Goal: Browse casually: Explore the website without a specific task or goal

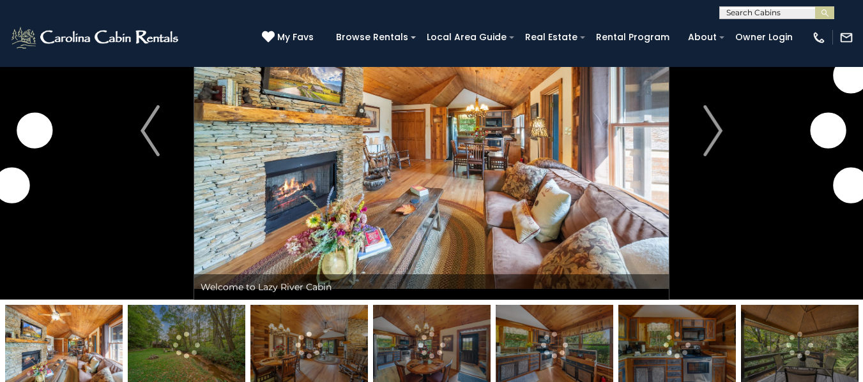
scroll to position [64, 0]
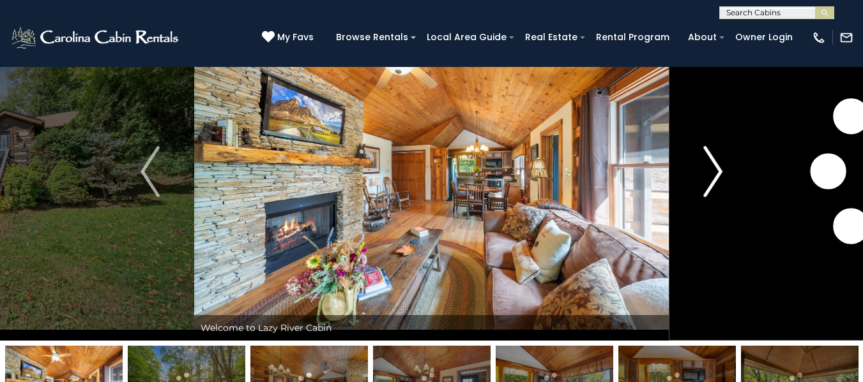
click at [707, 159] on img "Next" at bounding box center [712, 171] width 19 height 51
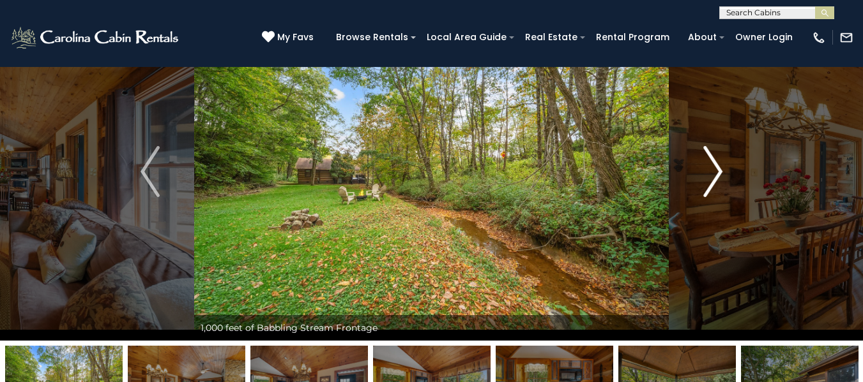
click at [707, 159] on img "Next" at bounding box center [712, 171] width 19 height 51
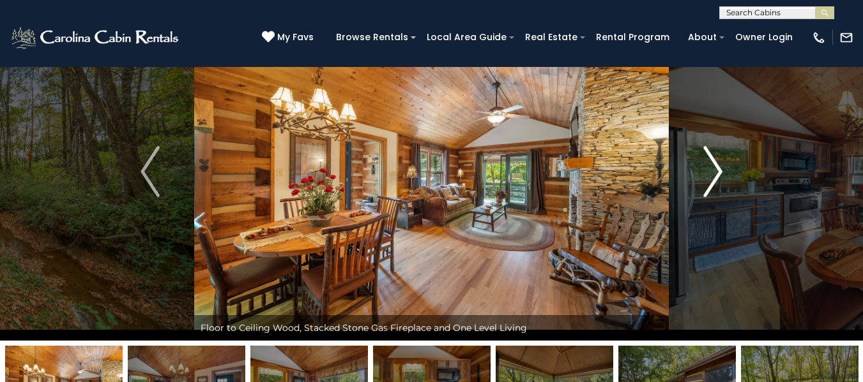
click at [707, 159] on img "Next" at bounding box center [712, 171] width 19 height 51
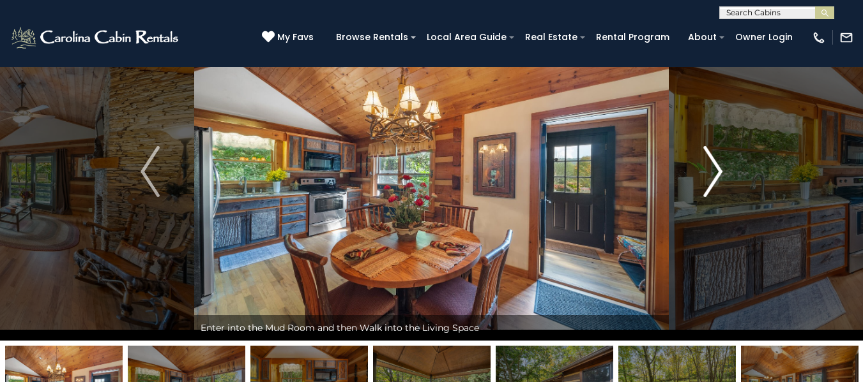
click at [707, 159] on img "Next" at bounding box center [712, 171] width 19 height 51
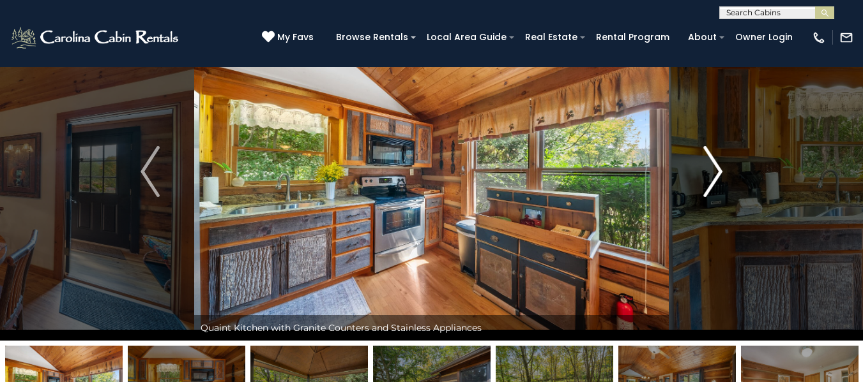
click at [707, 159] on img "Next" at bounding box center [712, 171] width 19 height 51
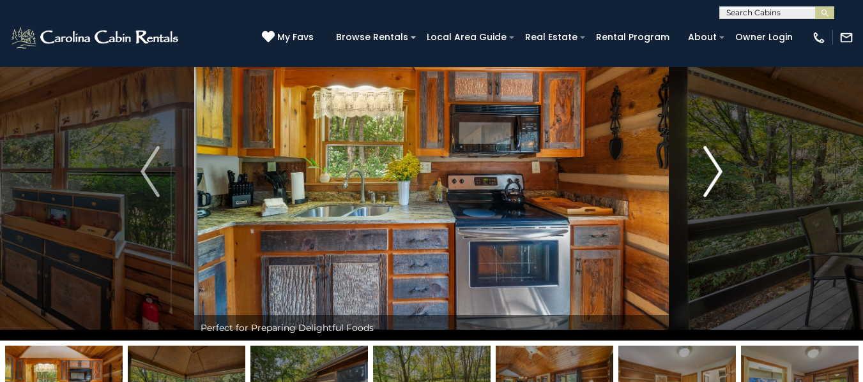
click at [707, 159] on img "Next" at bounding box center [712, 171] width 19 height 51
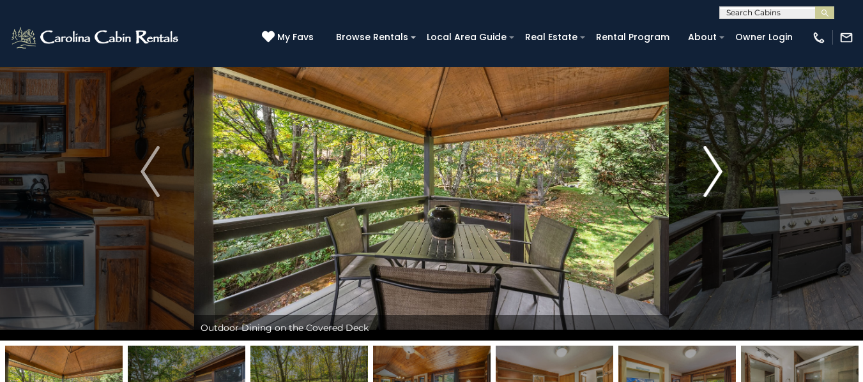
click at [707, 159] on img "Next" at bounding box center [712, 171] width 19 height 51
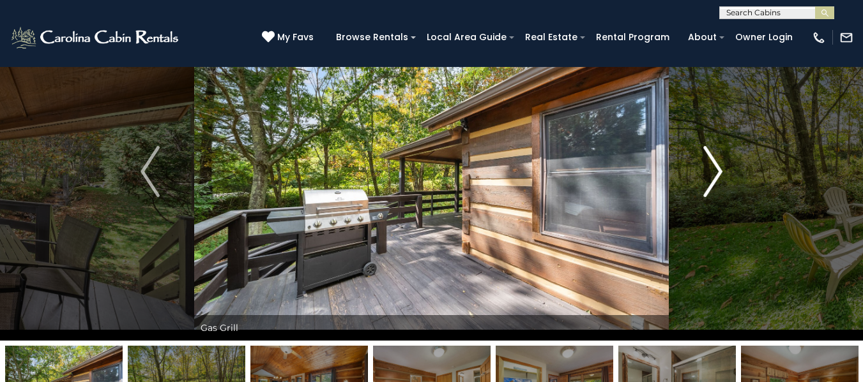
click at [707, 159] on img "Next" at bounding box center [712, 171] width 19 height 51
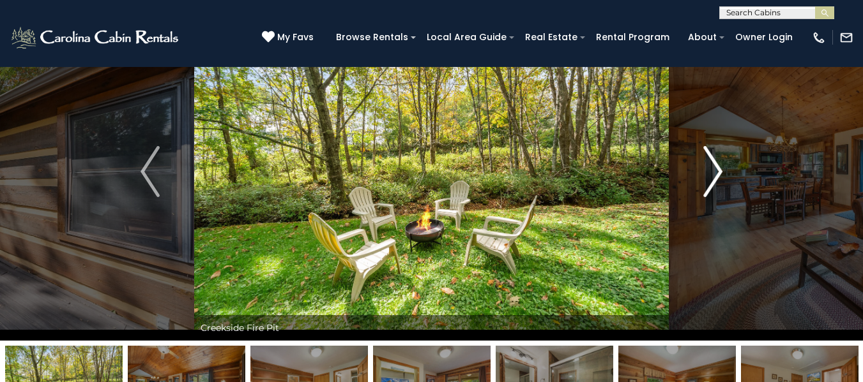
click at [707, 159] on img "Next" at bounding box center [712, 171] width 19 height 51
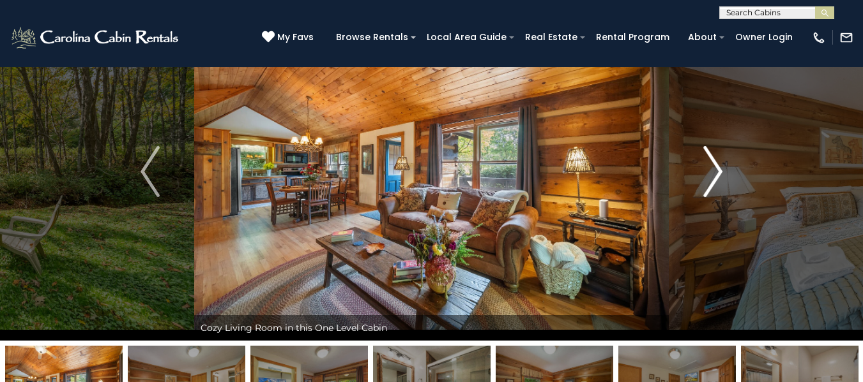
click at [707, 159] on img "Next" at bounding box center [712, 171] width 19 height 51
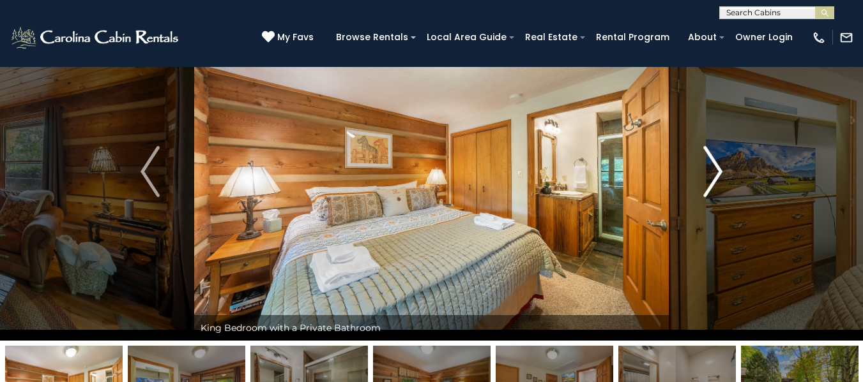
click at [707, 159] on img "Next" at bounding box center [712, 171] width 19 height 51
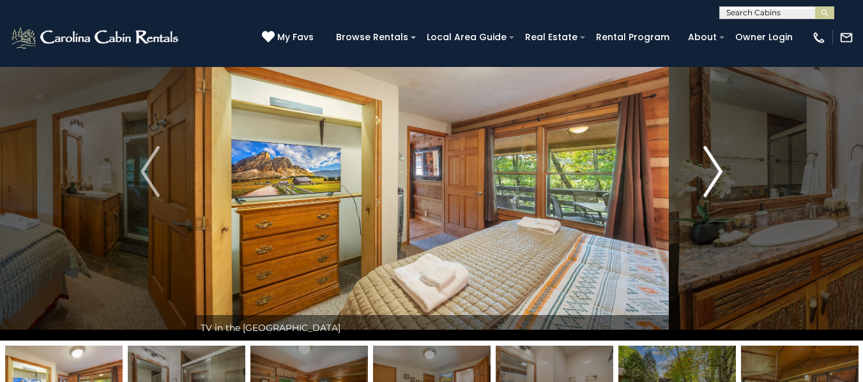
click at [707, 159] on img "Next" at bounding box center [712, 171] width 19 height 51
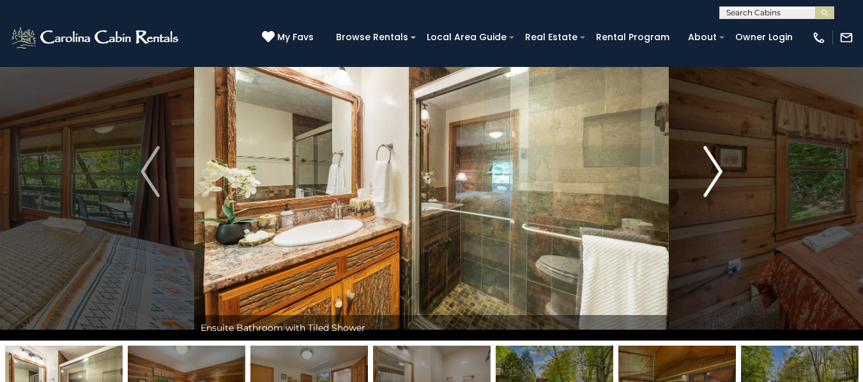
click at [707, 159] on img "Next" at bounding box center [712, 171] width 19 height 51
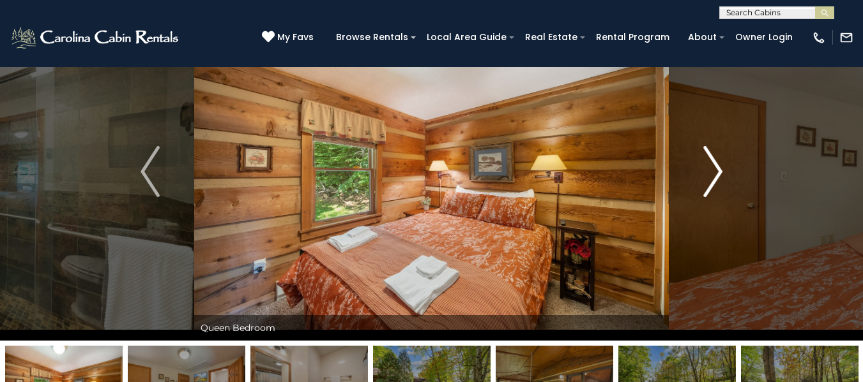
click at [707, 159] on img "Next" at bounding box center [712, 171] width 19 height 51
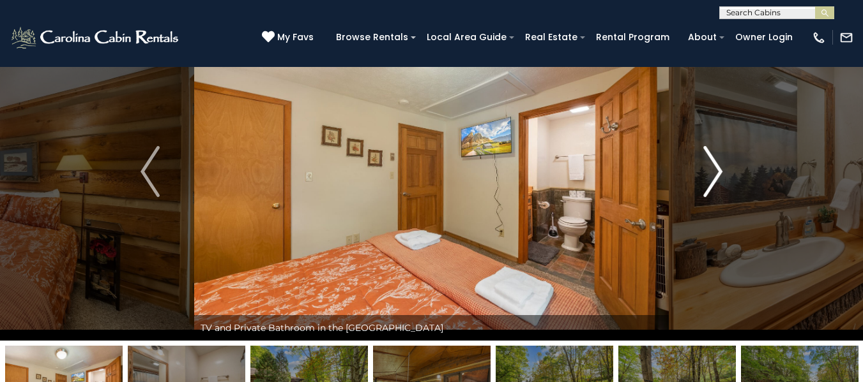
click at [707, 159] on img "Next" at bounding box center [712, 171] width 19 height 51
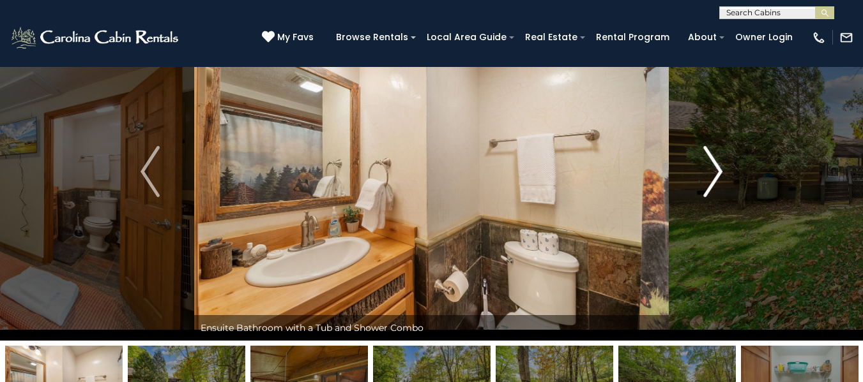
click at [707, 159] on img "Next" at bounding box center [712, 171] width 19 height 51
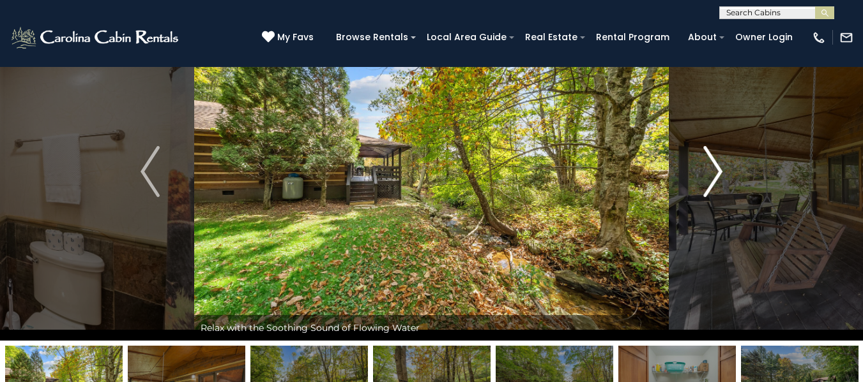
click at [707, 159] on img "Next" at bounding box center [712, 171] width 19 height 51
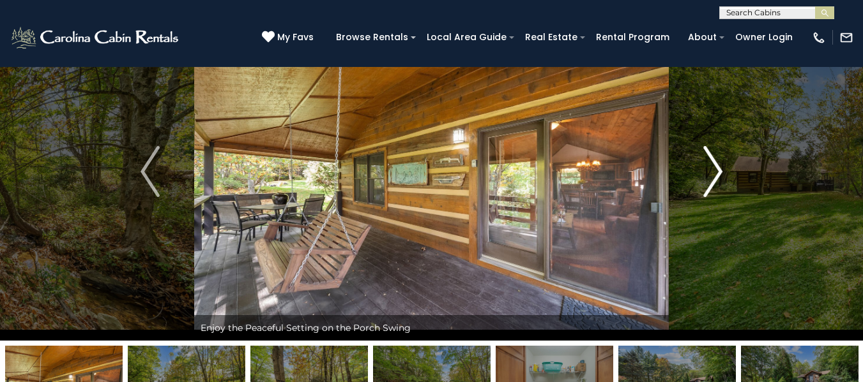
click at [707, 159] on img "Next" at bounding box center [712, 171] width 19 height 51
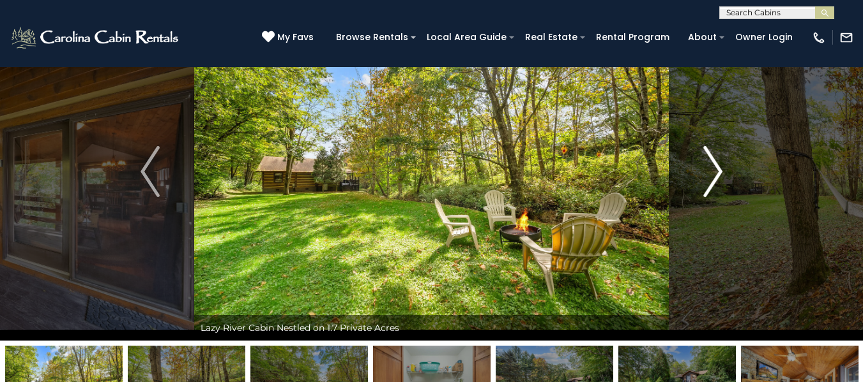
click at [707, 159] on img "Next" at bounding box center [712, 171] width 19 height 51
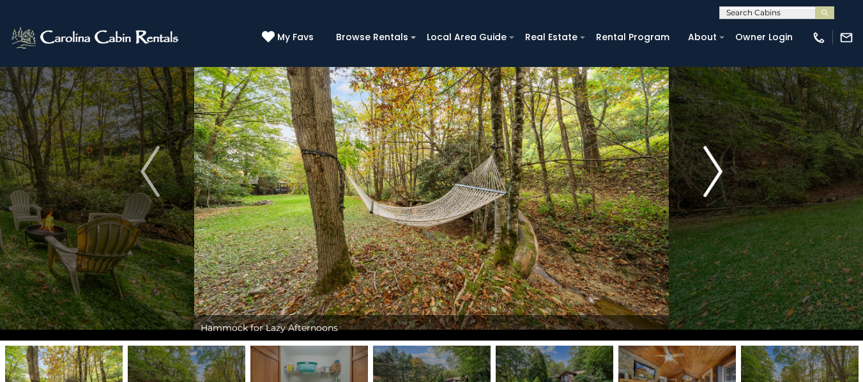
click at [707, 159] on img "Next" at bounding box center [712, 171] width 19 height 51
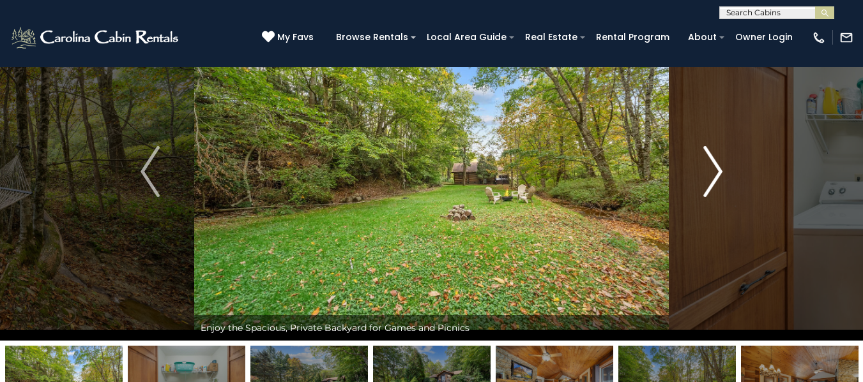
click at [707, 159] on img "Next" at bounding box center [712, 171] width 19 height 51
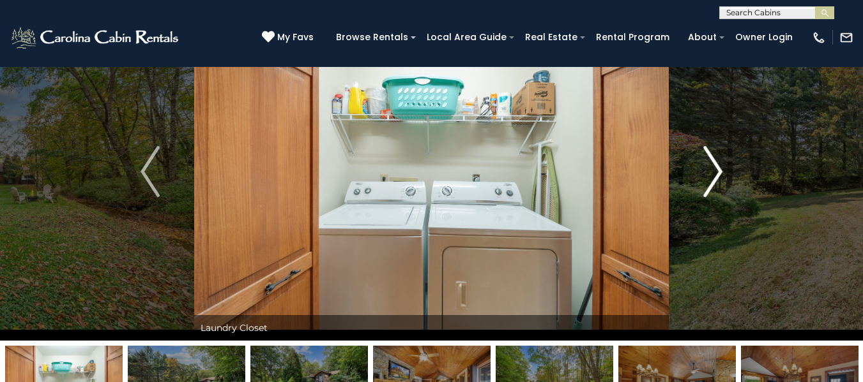
click at [707, 159] on img "Next" at bounding box center [712, 171] width 19 height 51
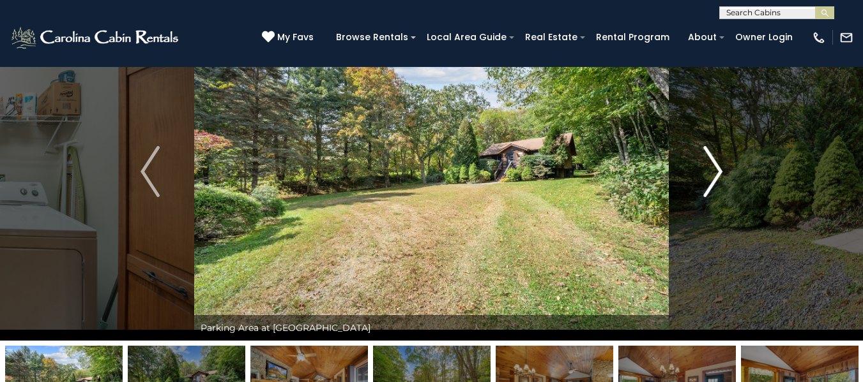
click at [707, 159] on img "Next" at bounding box center [712, 171] width 19 height 51
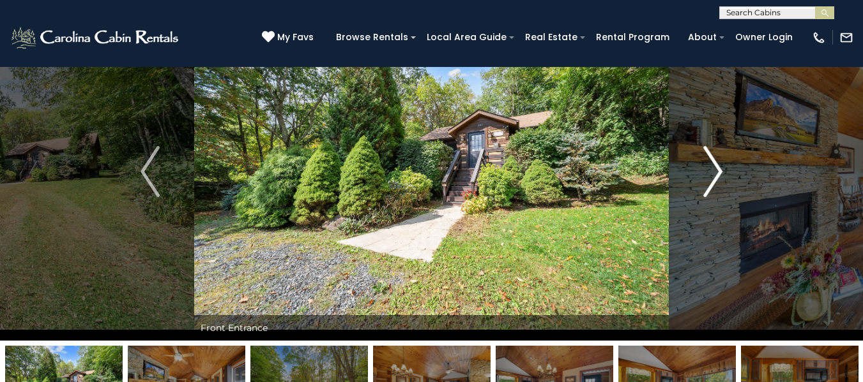
click at [707, 159] on img "Next" at bounding box center [712, 171] width 19 height 51
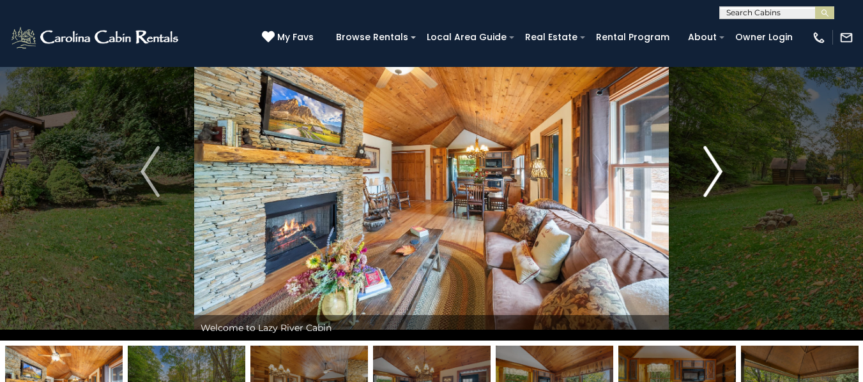
click at [707, 159] on img "Next" at bounding box center [712, 171] width 19 height 51
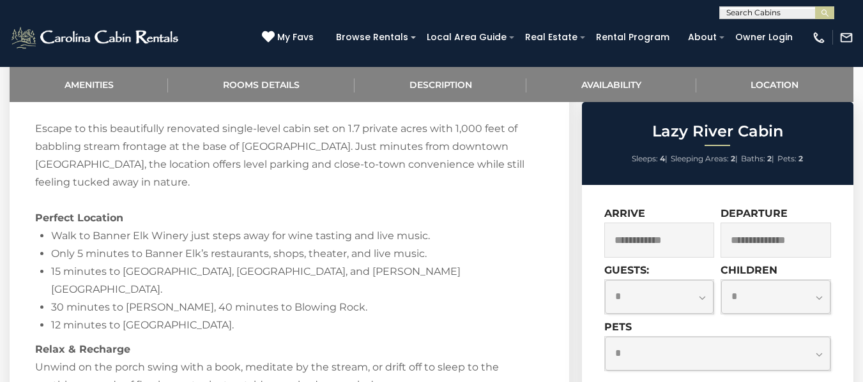
scroll to position [1149, 0]
